Goal: Answer question/provide support

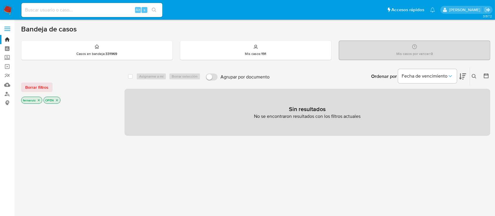
click at [3, 11] on img at bounding box center [8, 10] width 10 height 10
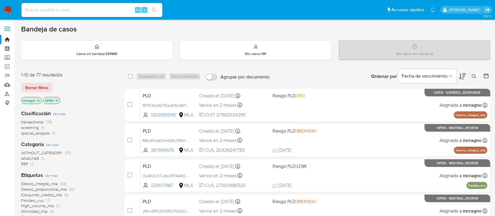
click at [55, 100] on icon "close-filter" at bounding box center [57, 101] width 4 height 4
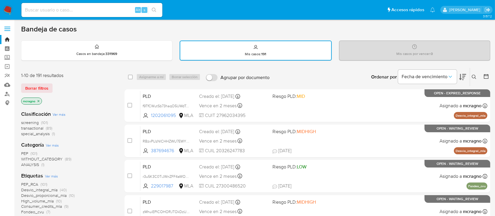
click at [40, 101] on icon "close-filter" at bounding box center [39, 101] width 4 height 4
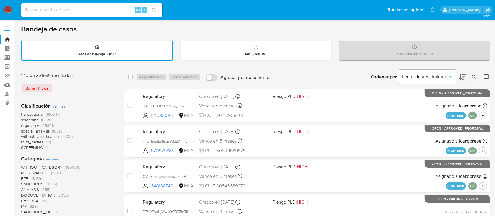
click at [473, 76] on icon at bounding box center [474, 77] width 5 height 5
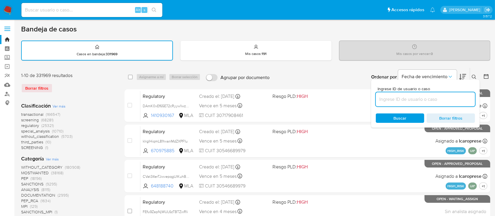
click at [431, 98] on input at bounding box center [425, 99] width 99 height 8
type input "1202061095"
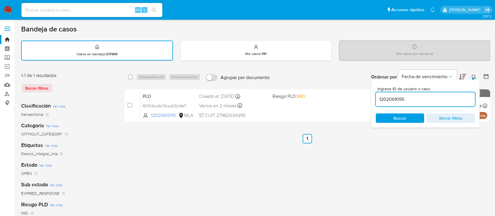
drag, startPoint x: 474, startPoint y: 74, endPoint x: 472, endPoint y: 76, distance: 3.1
click at [473, 75] on icon at bounding box center [474, 77] width 5 height 5
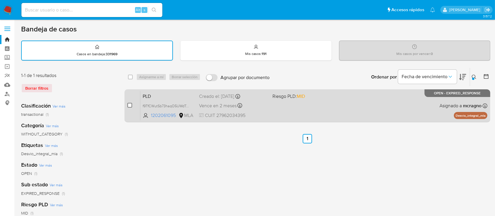
click at [130, 104] on input "checkbox" at bounding box center [129, 105] width 5 height 5
checkbox input "true"
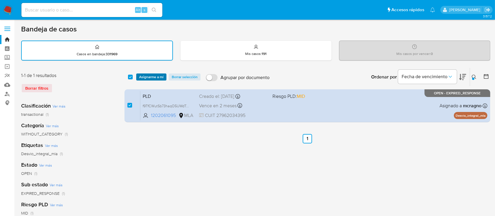
click at [148, 78] on span "Asignarme a mí" at bounding box center [151, 77] width 24 height 6
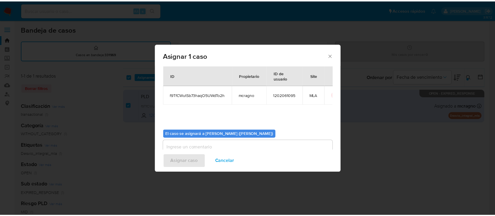
scroll to position [30, 0]
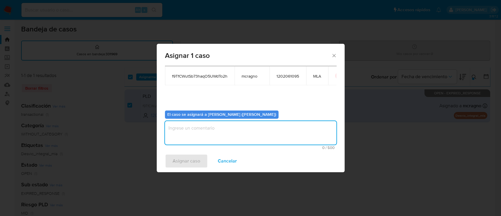
click at [209, 140] on textarea "assign-modal" at bounding box center [250, 132] width 171 height 23
click at [195, 160] on span "Asignar caso" at bounding box center [187, 160] width 28 height 13
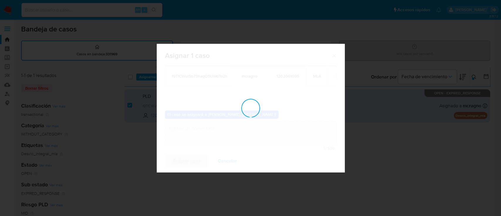
checkbox input "false"
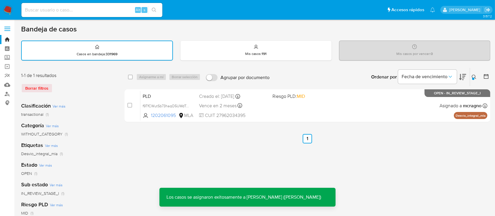
click at [353, 109] on div "PLD f9TfCWutSb73haqO5UWdTo2h 1202061095 MLA Riesgo PLD: MID Creado el: 12/08/20…" at bounding box center [313, 106] width 347 height 30
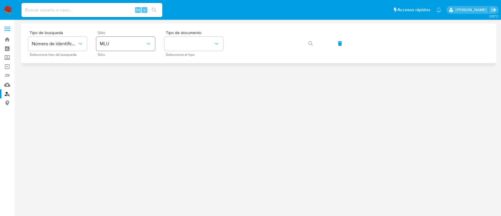
drag, startPoint x: 139, startPoint y: 43, endPoint x: 140, endPoint y: 49, distance: 5.7
click at [139, 43] on span "MLU" at bounding box center [123, 44] width 46 height 6
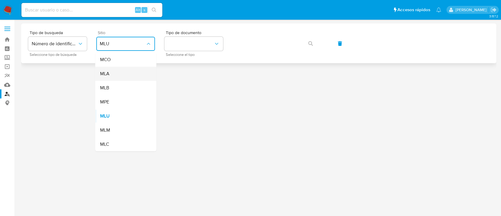
click at [129, 75] on div "MLA" at bounding box center [124, 74] width 48 height 14
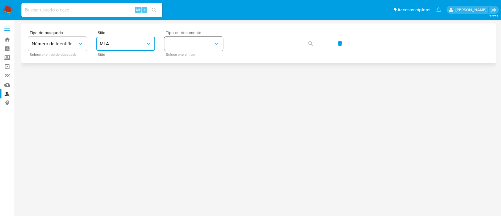
drag, startPoint x: 215, startPoint y: 42, endPoint x: 212, endPoint y: 49, distance: 8.0
click at [215, 43] on icon "identificationType" at bounding box center [217, 44] width 6 height 6
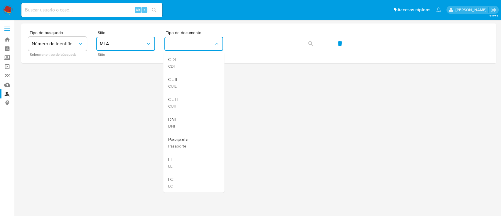
drag, startPoint x: 193, startPoint y: 80, endPoint x: 195, endPoint y: 76, distance: 4.4
click at [193, 79] on div "CUIL CUIL" at bounding box center [192, 82] width 48 height 20
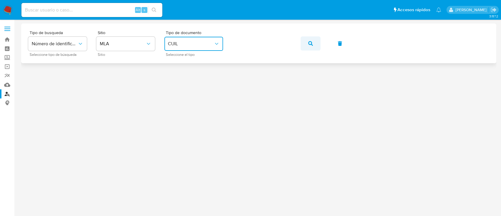
click at [306, 43] on button "button" at bounding box center [311, 43] width 20 height 14
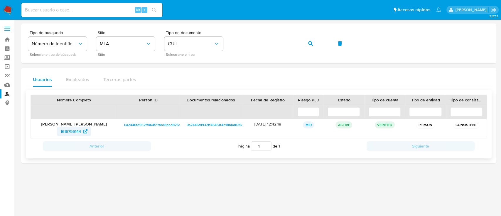
click at [82, 127] on span "1616756144" at bounding box center [73, 131] width 27 height 9
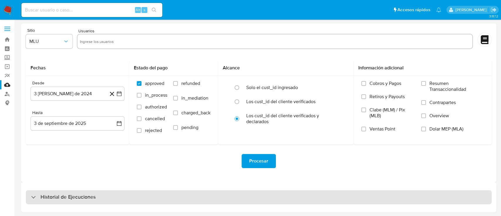
click at [63, 195] on h3 "Historial de Ejecuciones" at bounding box center [68, 196] width 55 height 7
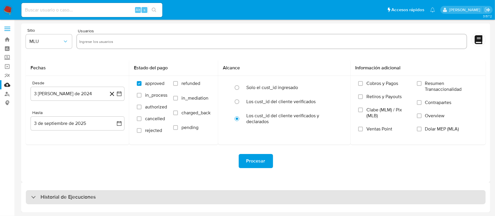
select select "10"
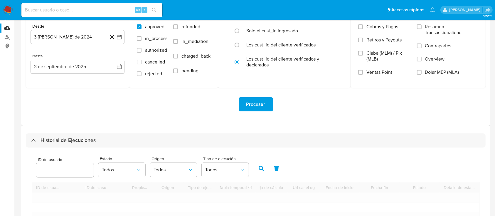
scroll to position [78, 0]
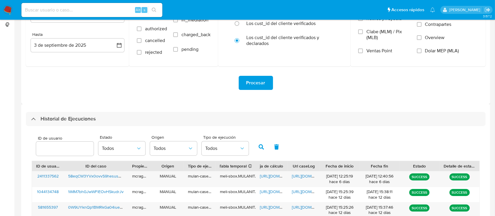
click at [55, 144] on div at bounding box center [65, 148] width 58 height 14
paste input "1202061095"
type input "1202061095"
click at [262, 148] on icon "button" at bounding box center [261, 146] width 5 height 5
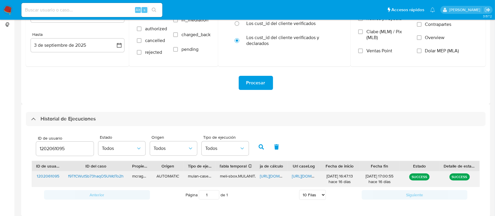
click at [271, 174] on span "https://docs.google.com/spreadsheets/d/1w-hFt03iqBmCKOaoHSCTj2Gv_C7kkKFL4Ava-gm…" at bounding box center [280, 176] width 41 height 6
click at [298, 177] on span "https://docs.google.com/document/d/1EUxGM_5tFP4uH2Ga4bNFfcDReozqSY1iVaE9LfxrKbk…" at bounding box center [312, 176] width 41 height 6
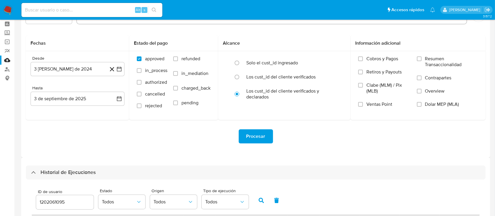
scroll to position [0, 0]
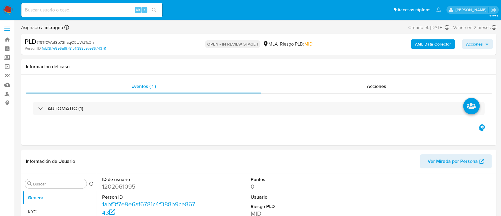
select select "10"
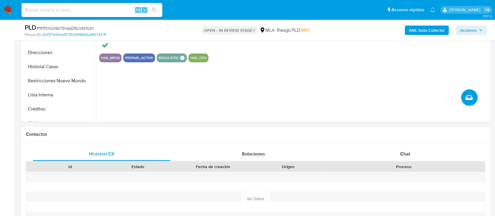
scroll to position [235, 0]
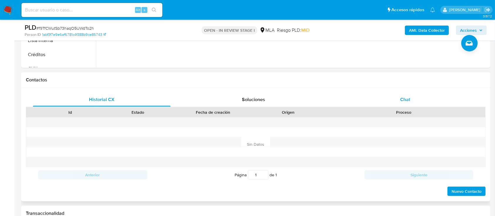
click at [419, 95] on div "Chat" at bounding box center [405, 99] width 138 height 14
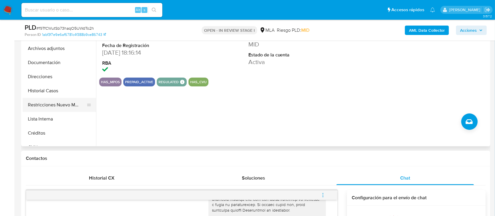
scroll to position [117, 0]
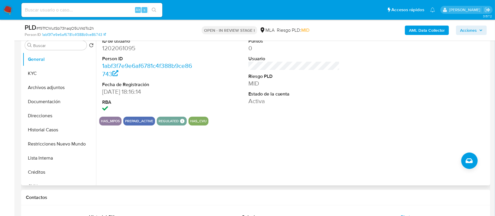
drag, startPoint x: 51, startPoint y: 103, endPoint x: 146, endPoint y: 126, distance: 98.2
click at [51, 103] on button "Documentación" at bounding box center [59, 102] width 73 height 14
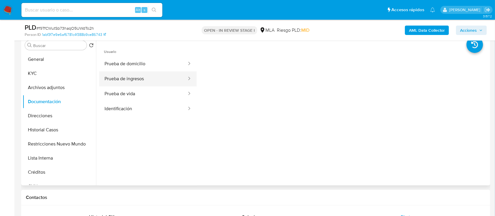
click at [152, 77] on button "Prueba de ingresos" at bounding box center [143, 78] width 88 height 15
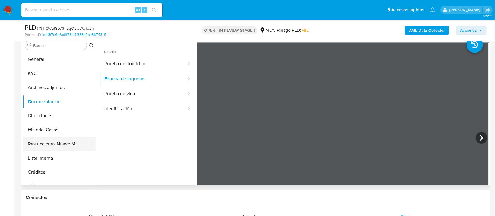
click at [52, 145] on button "Restricciones Nuevo Mundo" at bounding box center [57, 144] width 69 height 14
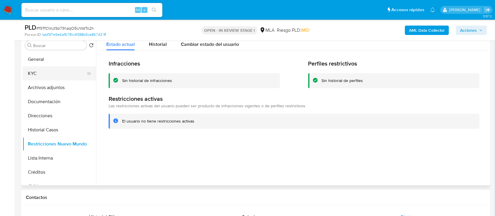
click at [45, 72] on button "KYC" at bounding box center [57, 73] width 69 height 14
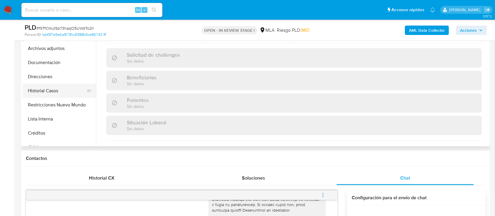
scroll to position [78, 0]
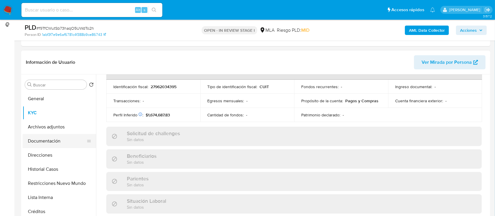
click at [64, 136] on button "Documentación" at bounding box center [57, 141] width 69 height 14
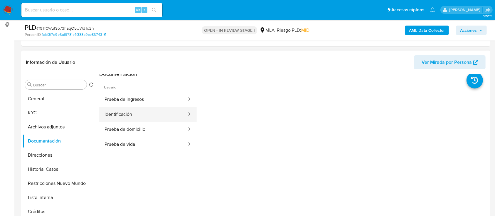
scroll to position [0, 0]
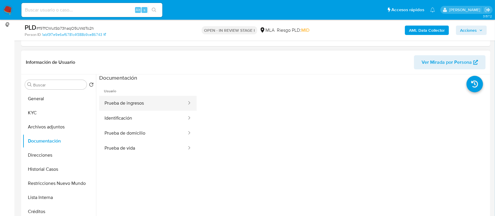
click at [160, 102] on button "Prueba de ingresos" at bounding box center [143, 103] width 88 height 15
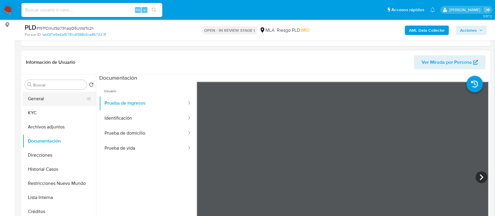
click at [61, 103] on button "General" at bounding box center [57, 99] width 69 height 14
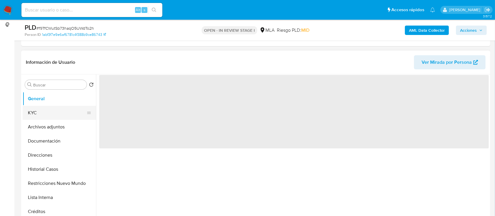
click at [63, 114] on button "KYC" at bounding box center [57, 113] width 69 height 14
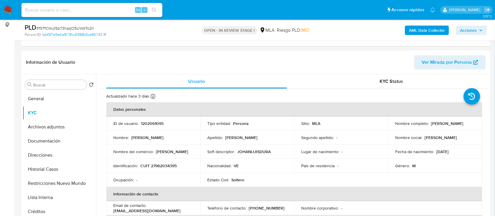
click at [436, 28] on b "AML Data Collector" at bounding box center [427, 30] width 36 height 9
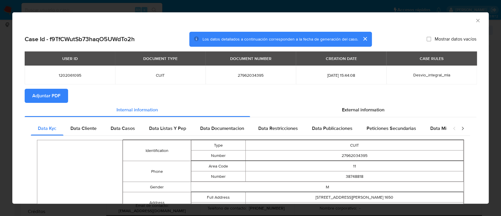
click at [38, 92] on span "Adjuntar PDF" at bounding box center [46, 95] width 28 height 13
click at [475, 22] on icon "Cerrar ventana" at bounding box center [478, 21] width 6 height 6
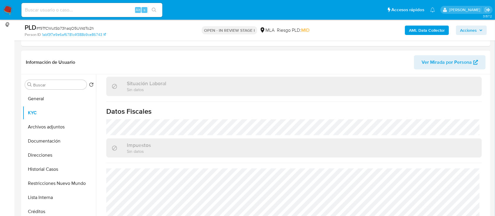
scroll to position [117, 0]
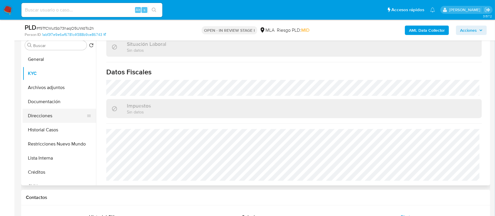
click at [57, 116] on button "Direcciones" at bounding box center [57, 116] width 69 height 14
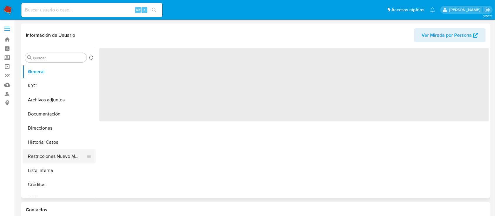
click at [52, 160] on button "Restricciones Nuevo Mundo" at bounding box center [57, 156] width 69 height 14
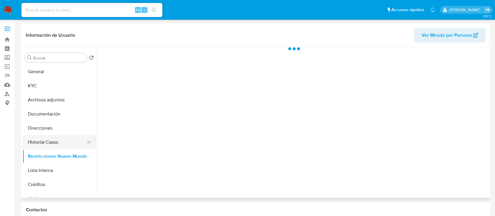
select select "10"
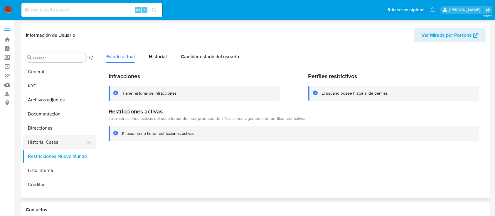
click at [63, 140] on button "Historial Casos" at bounding box center [57, 142] width 69 height 14
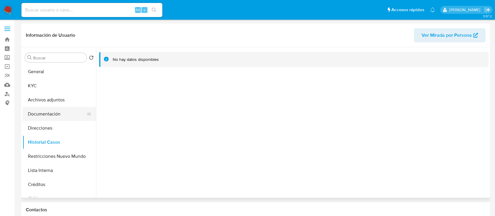
click at [67, 112] on button "Documentación" at bounding box center [57, 114] width 69 height 14
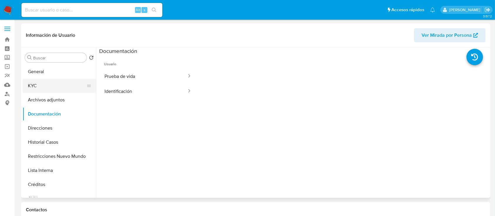
click at [45, 89] on button "KYC" at bounding box center [57, 86] width 69 height 14
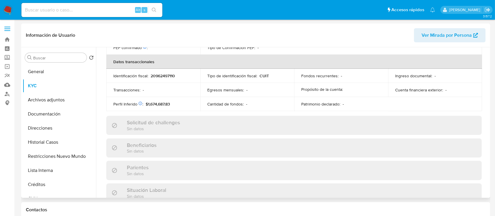
scroll to position [309, 0]
